Goal: Task Accomplishment & Management: Manage account settings

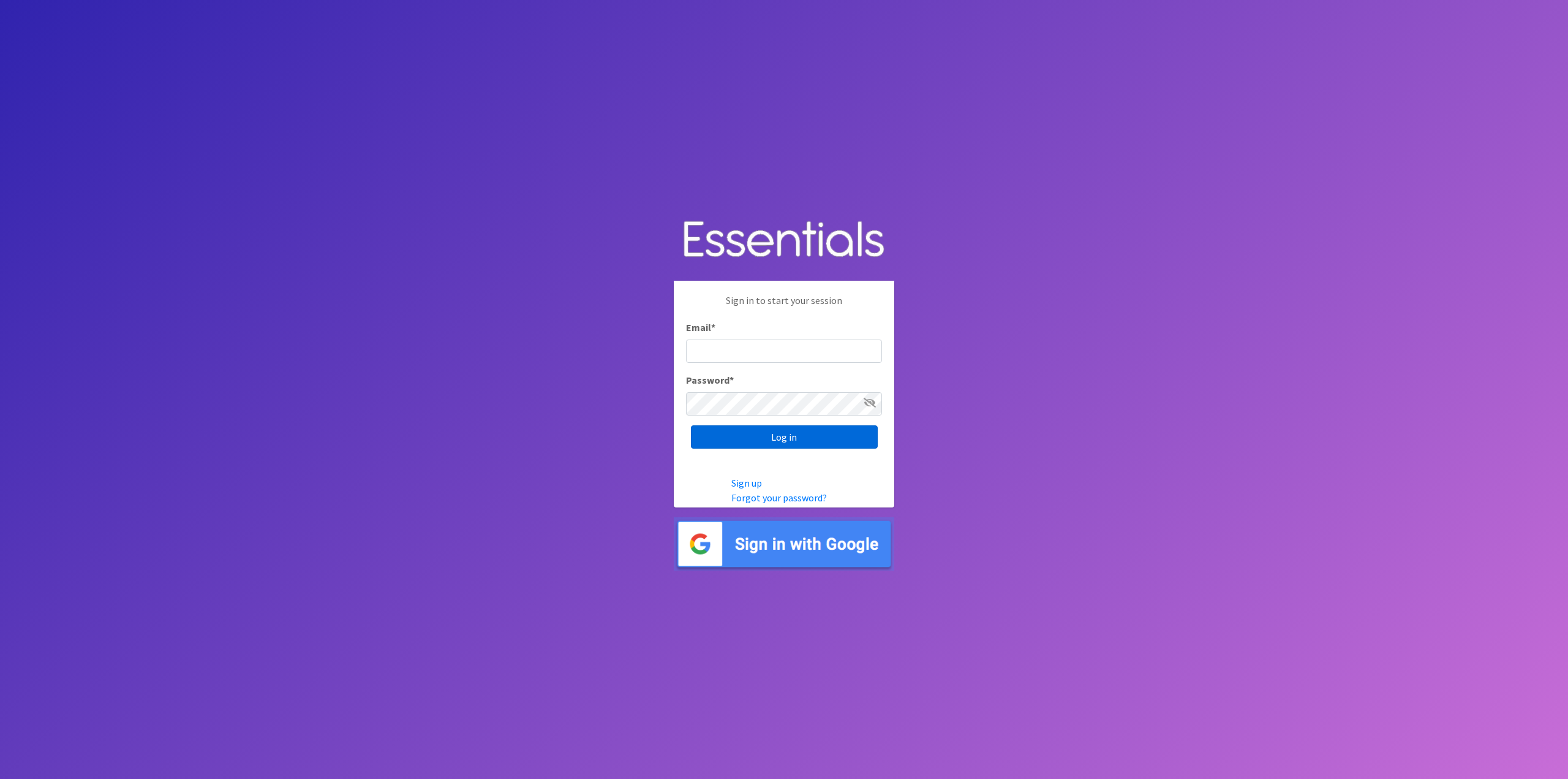
type input "[PERSON_NAME][EMAIL_ADDRESS][PERSON_NAME][DOMAIN_NAME]"
click at [820, 437] on input "Log in" at bounding box center [784, 437] width 187 height 23
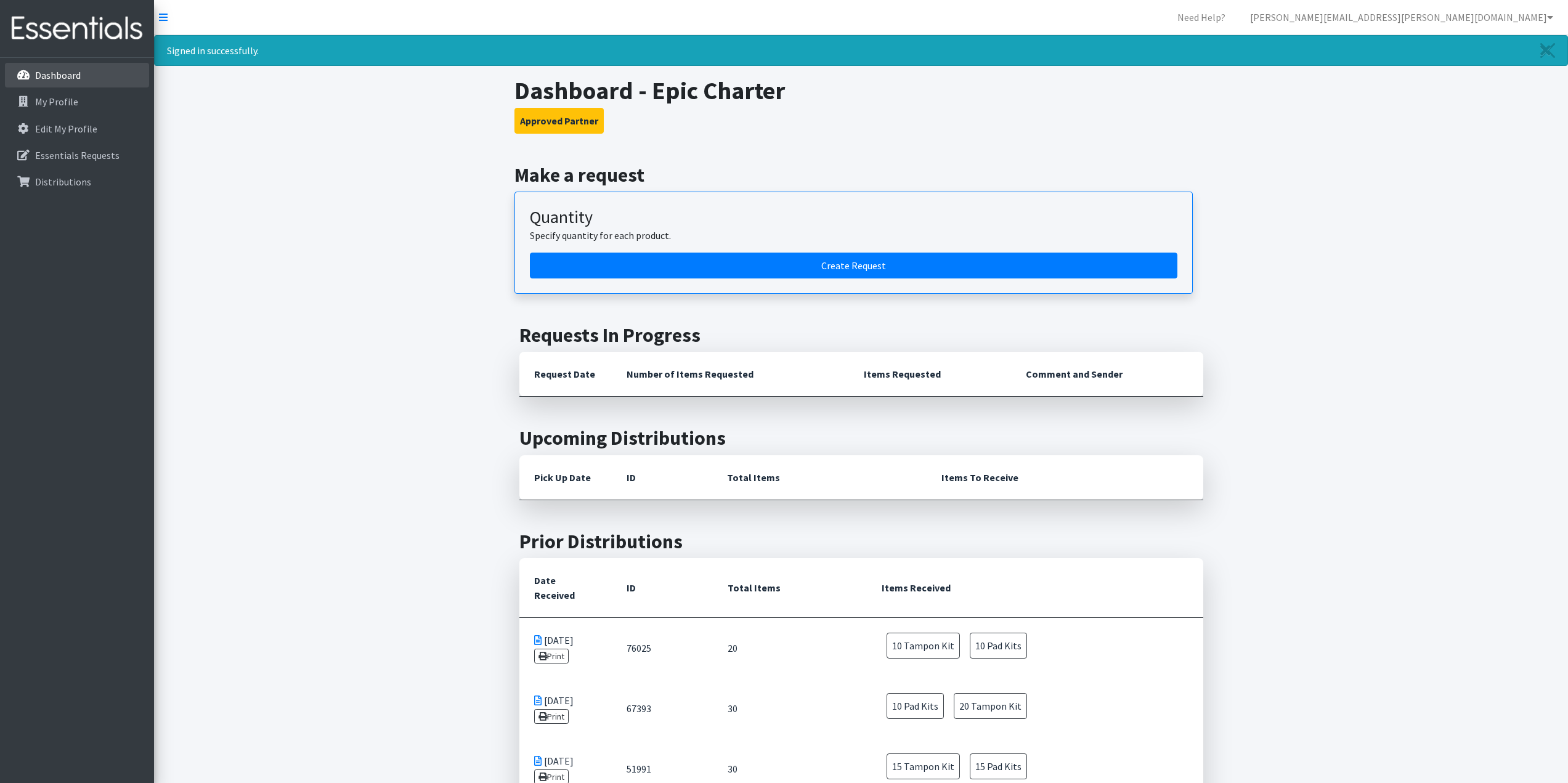
click at [62, 80] on p "Dashboard" at bounding box center [58, 75] width 45 height 12
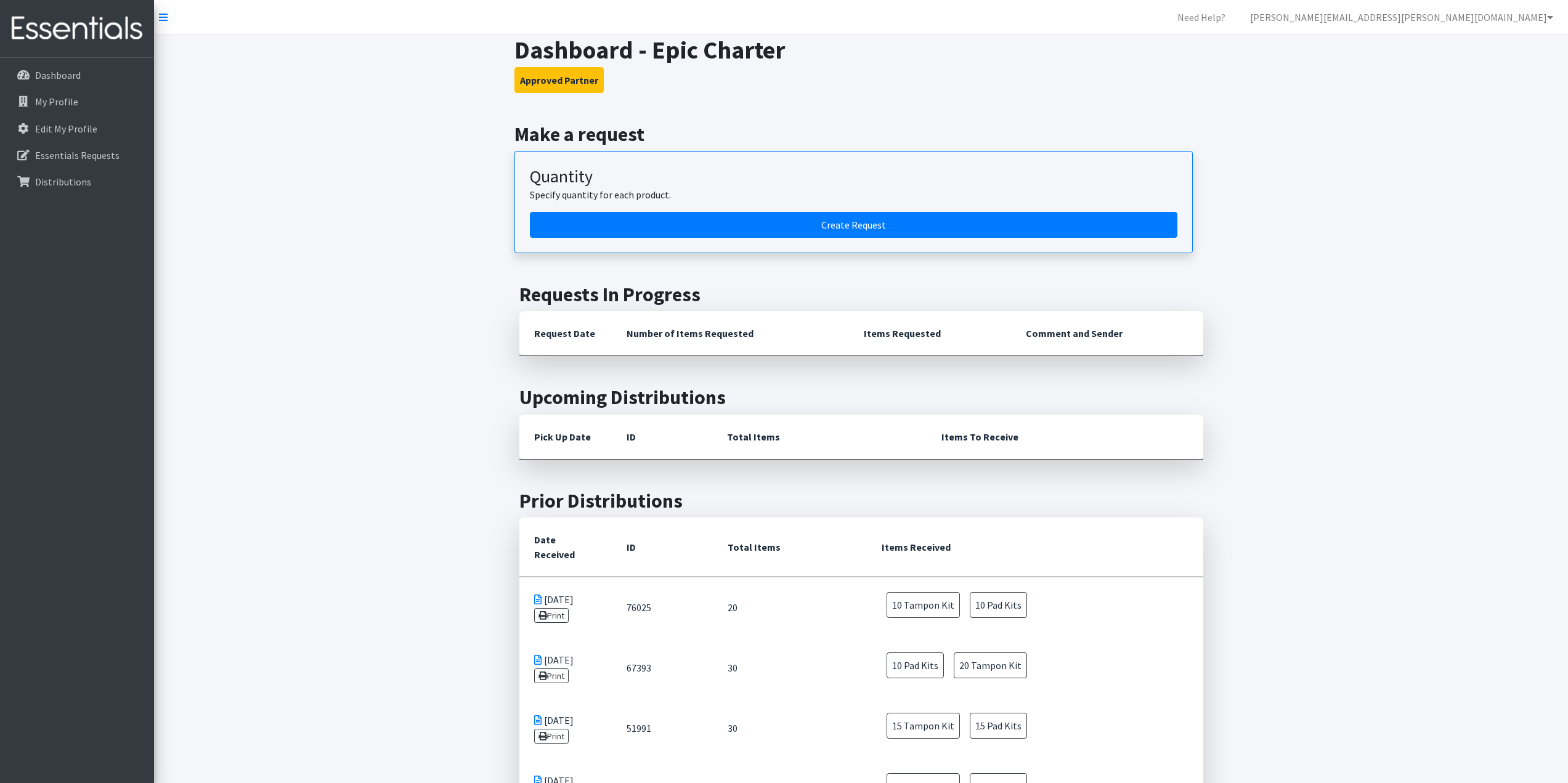
click at [153, 14] on link at bounding box center [77, 29] width 154 height 58
click at [163, 18] on icon at bounding box center [163, 17] width 8 height 10
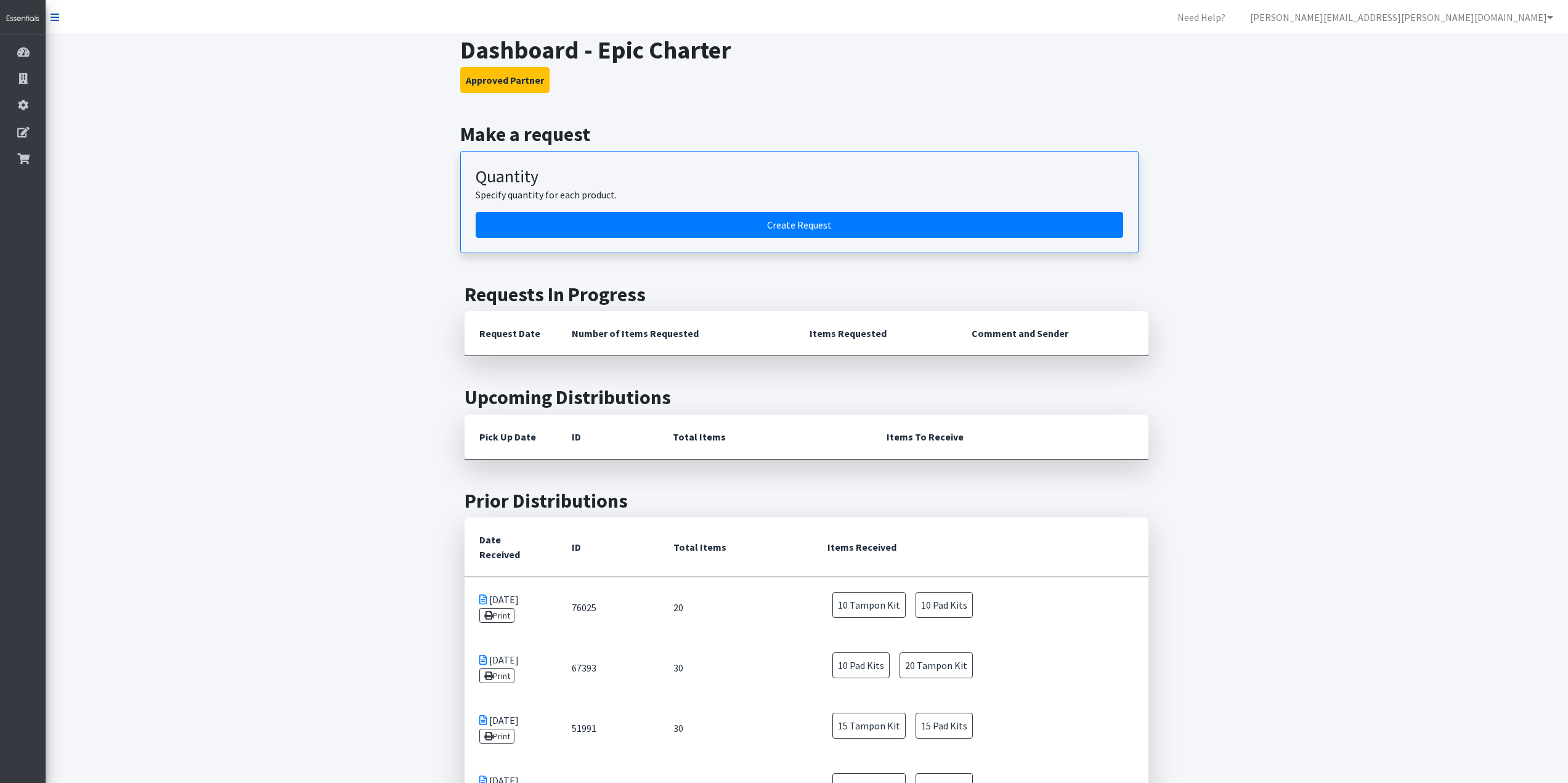
click at [53, 16] on icon at bounding box center [54, 17] width 8 height 10
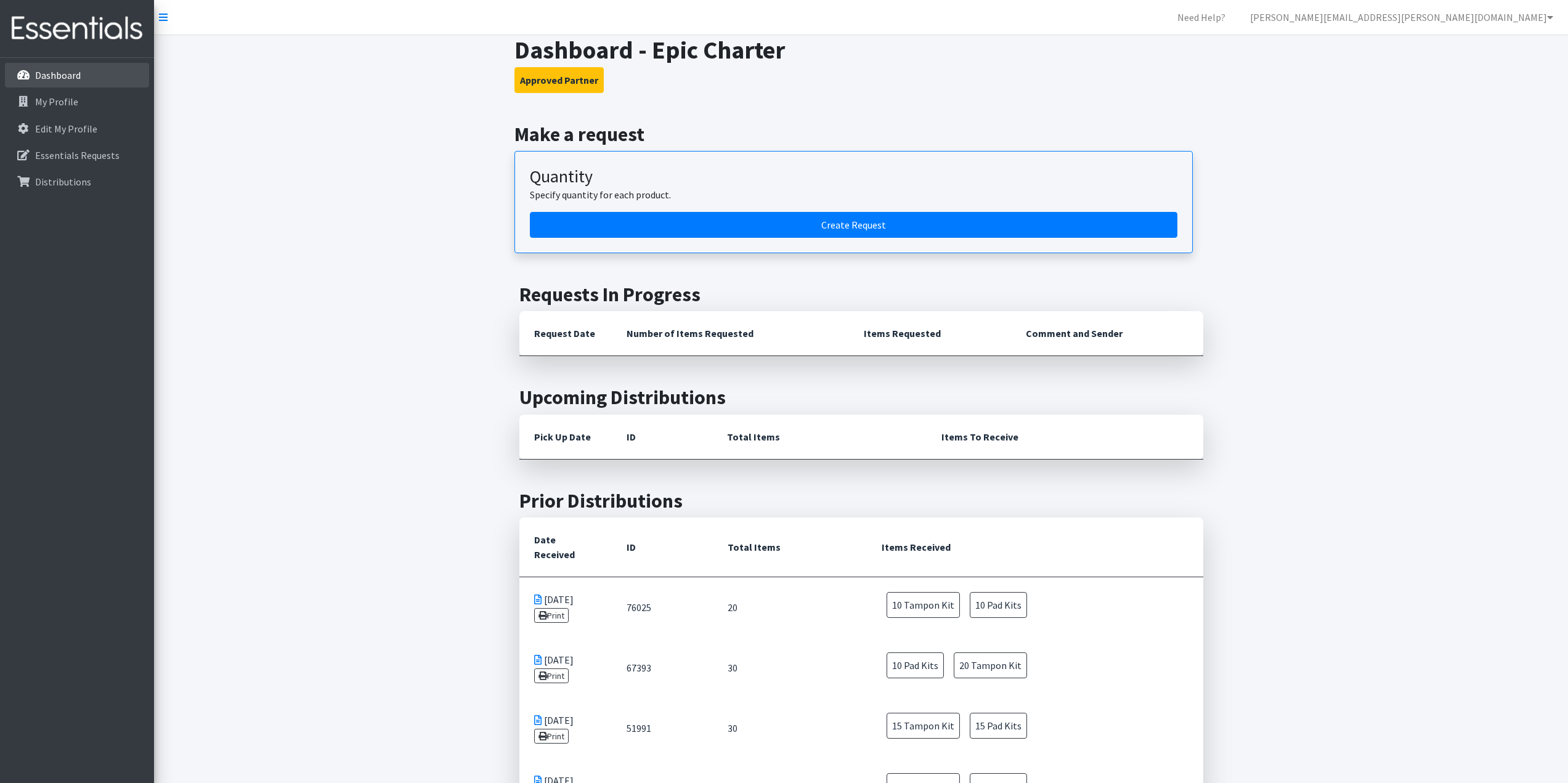
click at [43, 76] on p "Dashboard" at bounding box center [58, 75] width 45 height 12
